Goal: Information Seeking & Learning: Understand process/instructions

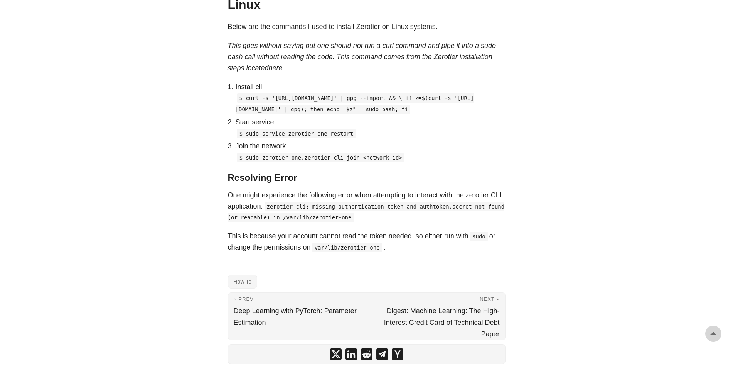
scroll to position [569, 0]
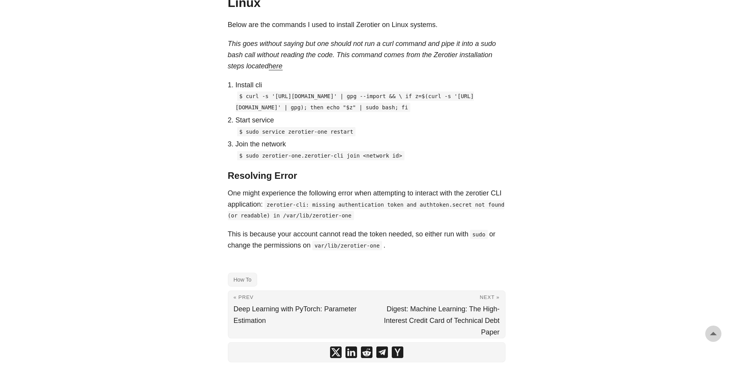
drag, startPoint x: 296, startPoint y: 131, endPoint x: 238, endPoint y: 94, distance: 68.6
click at [238, 94] on code "$ curl -s '[URL][DOMAIN_NAME]' | gpg --import && \ if z=$(curl -s '[URL][DOMAIN…" at bounding box center [355, 101] width 238 height 20
copy code "$ curl -s '[URL][DOMAIN_NAME]' | gpg --import && \ if z=$(curl -s '[URL][DOMAIN…"
click at [237, 96] on code "$ curl -s '[URL][DOMAIN_NAME]' | gpg --import && \ if z=$(curl -s '[URL][DOMAIN…" at bounding box center [355, 101] width 238 height 20
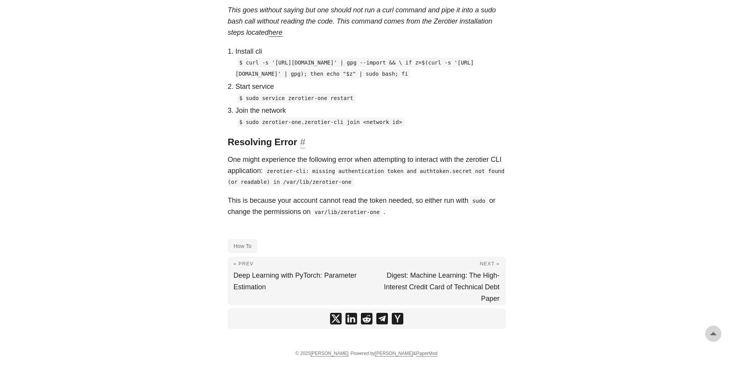
scroll to position [625, 0]
drag, startPoint x: 346, startPoint y: 98, endPoint x: 245, endPoint y: 102, distance: 101.9
click at [245, 102] on p "$ sudo service zerotier-one restart" at bounding box center [371, 97] width 270 height 11
copy code "sudo service zerotier-one restart"
drag, startPoint x: 245, startPoint y: 123, endPoint x: 389, endPoint y: 122, distance: 144.3
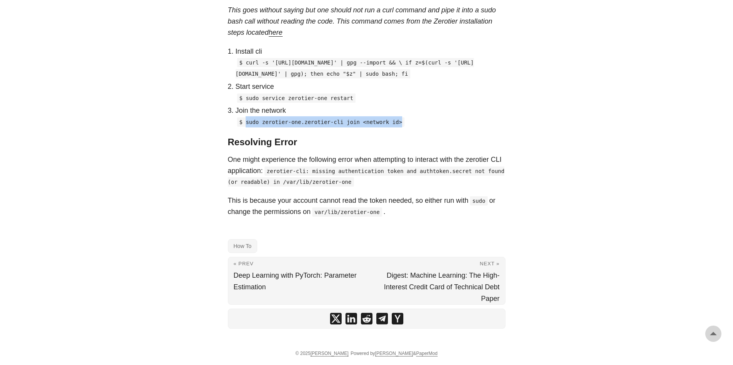
click at [389, 122] on code "$ sudo zerotier-one.zerotier-cli join <network id>" at bounding box center [320, 121] width 167 height 9
copy code "sudo zerotier-one.zerotier-cli join <network id>"
